Goal: Find specific page/section: Find specific page/section

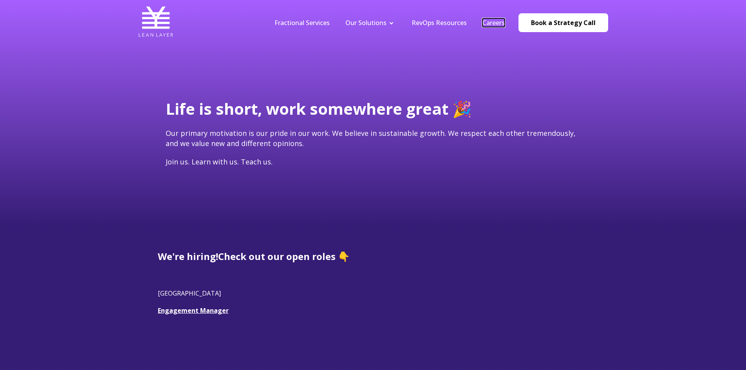
click at [498, 21] on link "Careers" at bounding box center [493, 22] width 22 height 9
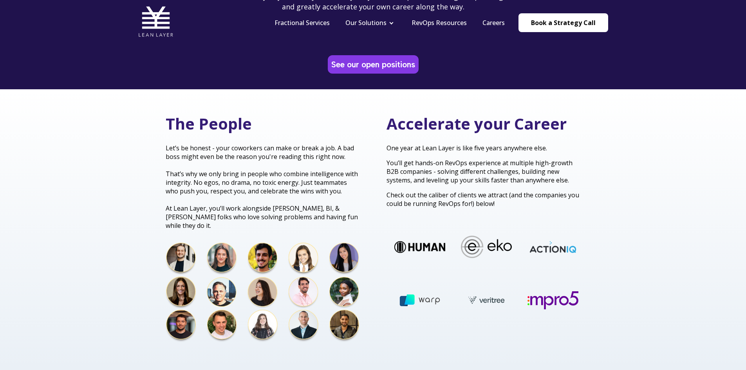
scroll to position [157, 0]
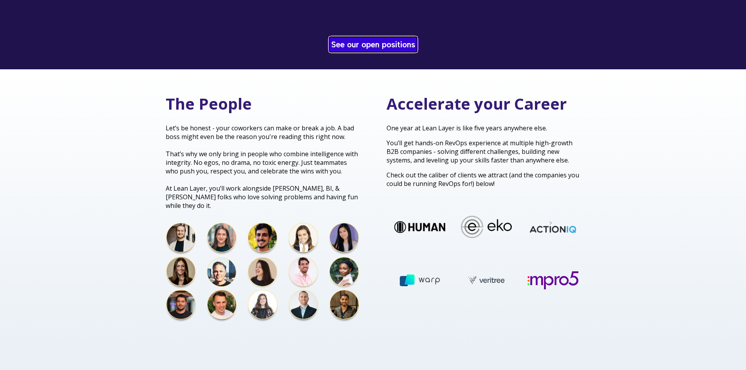
click at [394, 45] on link "See our open positions" at bounding box center [373, 44] width 88 height 15
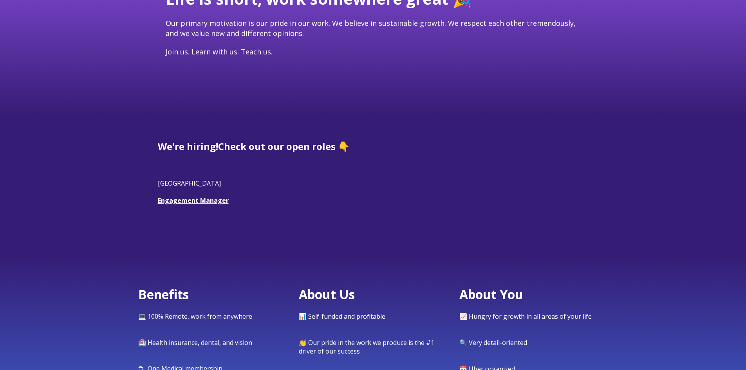
scroll to position [117, 0]
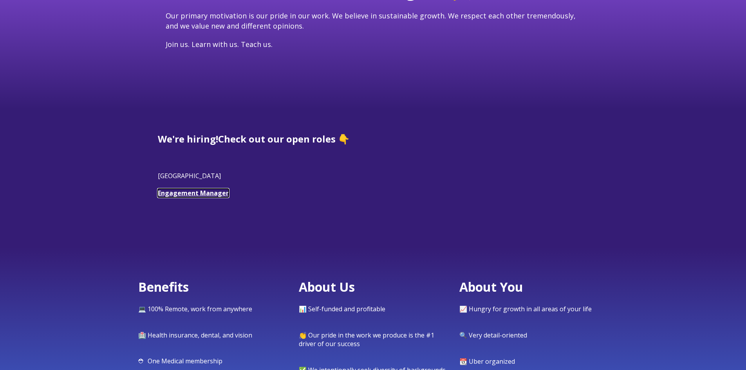
click at [207, 194] on link "Engagement Manager" at bounding box center [193, 193] width 71 height 9
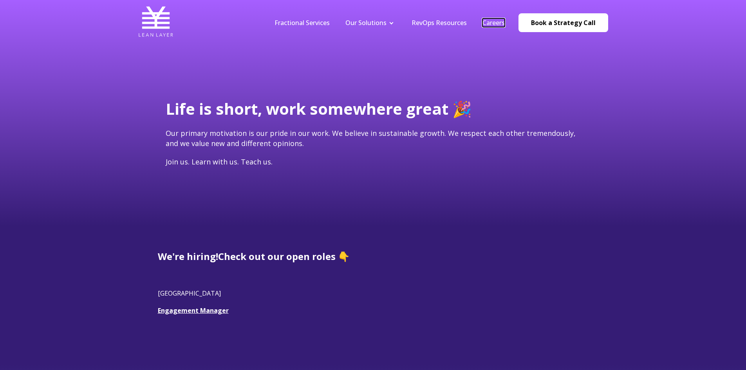
click at [489, 22] on link "Careers" at bounding box center [493, 22] width 22 height 9
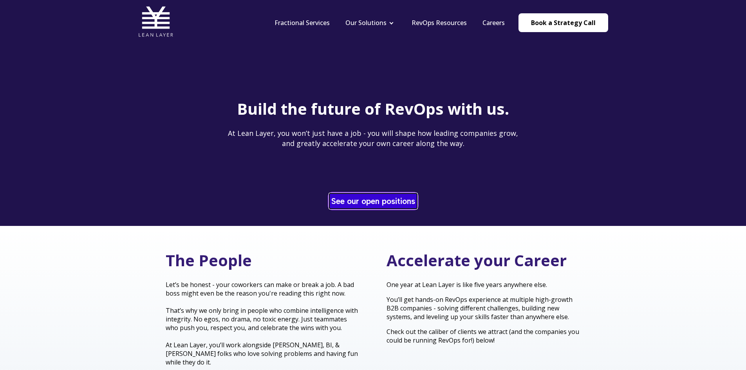
click at [379, 199] on link "See our open positions" at bounding box center [373, 200] width 88 height 15
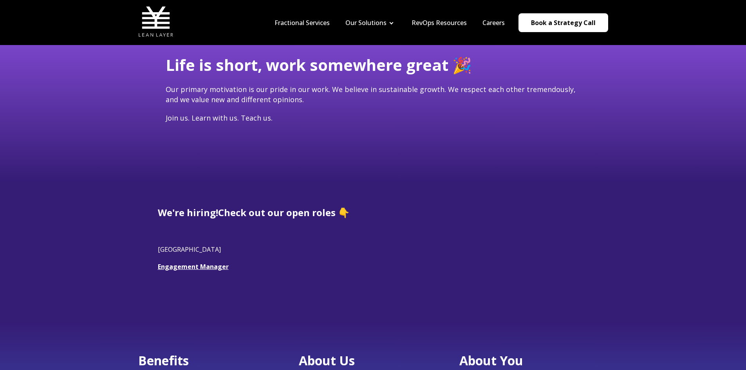
scroll to position [117, 0]
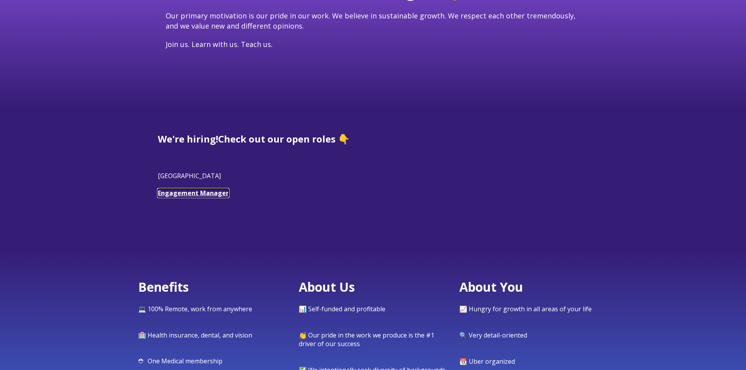
click at [209, 195] on link "Engagement Manager" at bounding box center [193, 193] width 71 height 9
